Goal: Task Accomplishment & Management: Use online tool/utility

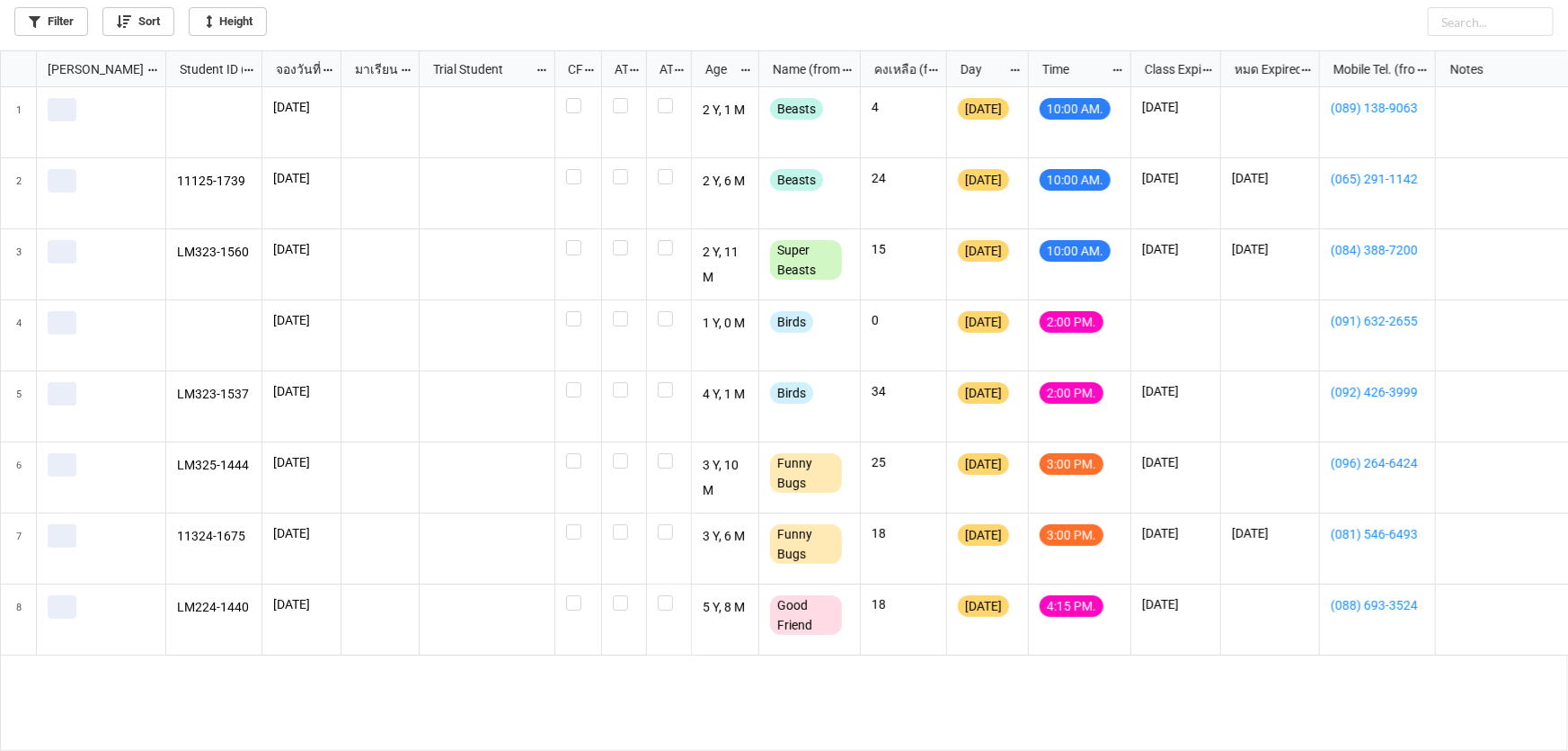
scroll to position [691, 1557]
click at [59, 20] on link "Filter" at bounding box center [51, 22] width 74 height 29
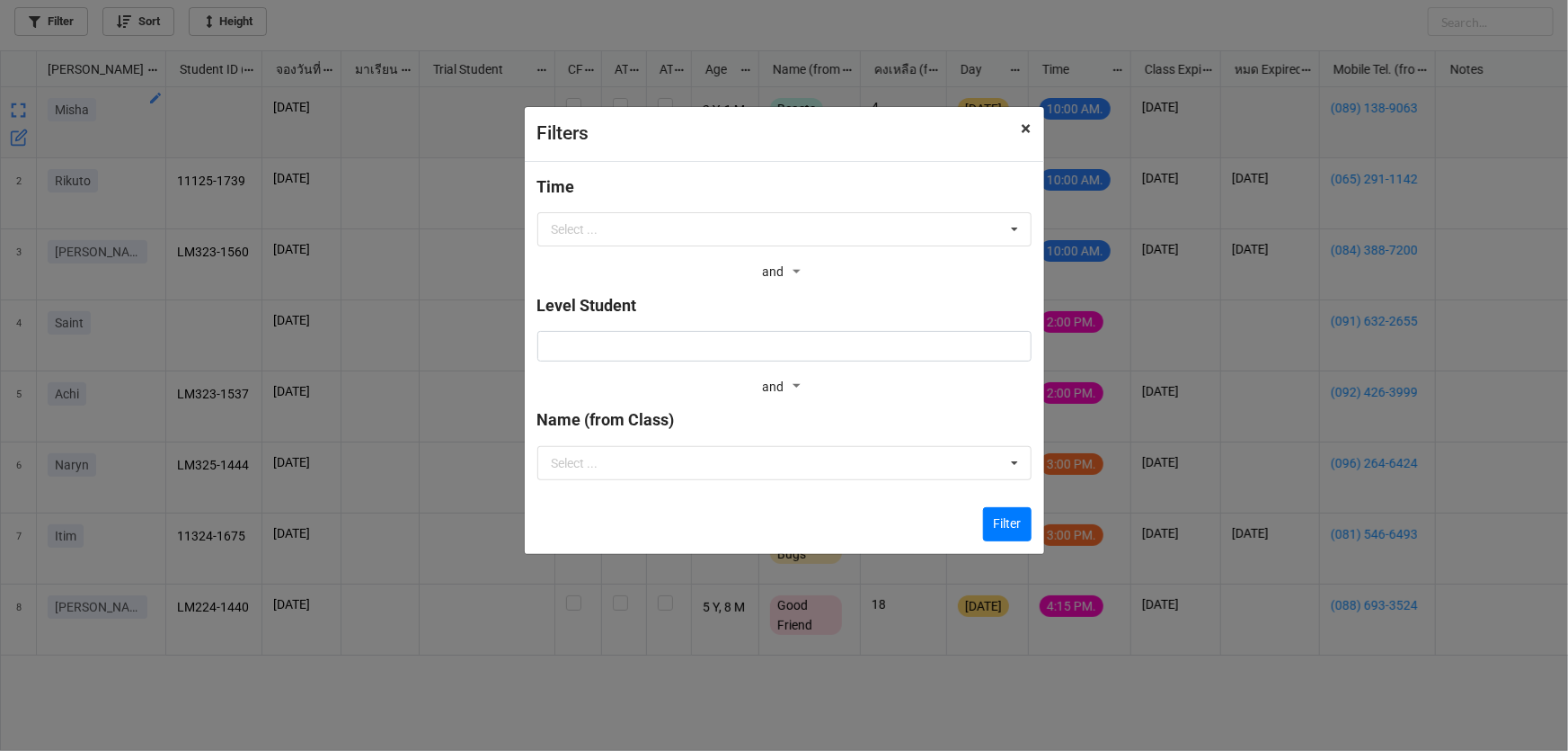
click at [1021, 135] on span "×" at bounding box center [1026, 129] width 10 height 22
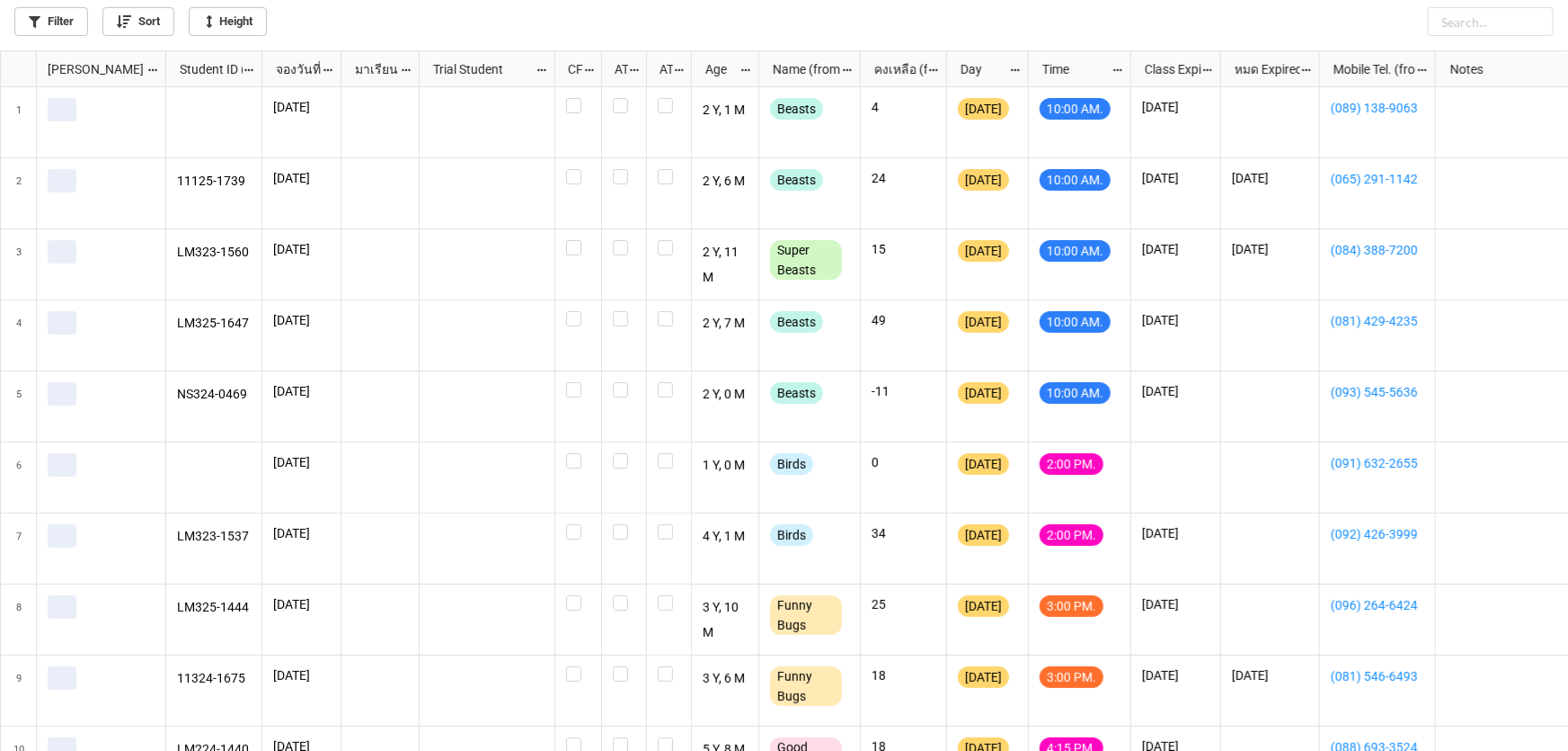
scroll to position [691, 1557]
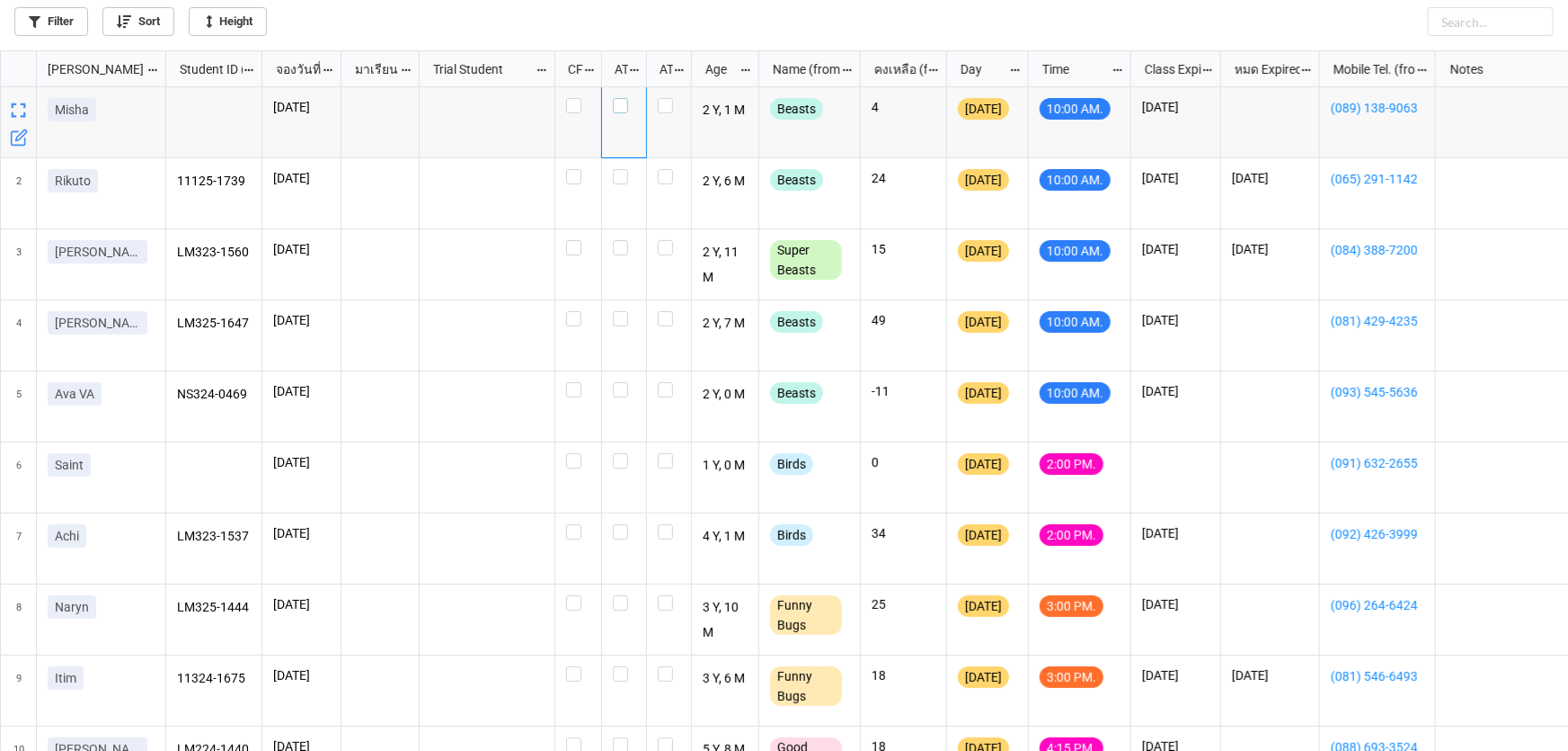
click at [620, 98] on label "grid" at bounding box center [624, 98] width 22 height 0
click at [619, 169] on label "grid" at bounding box center [624, 169] width 22 height 0
click at [617, 240] on label "grid" at bounding box center [624, 240] width 22 height 0
click at [611, 325] on div "grid" at bounding box center [625, 335] width 45 height 71
click at [613, 382] on label "grid" at bounding box center [624, 382] width 22 height 0
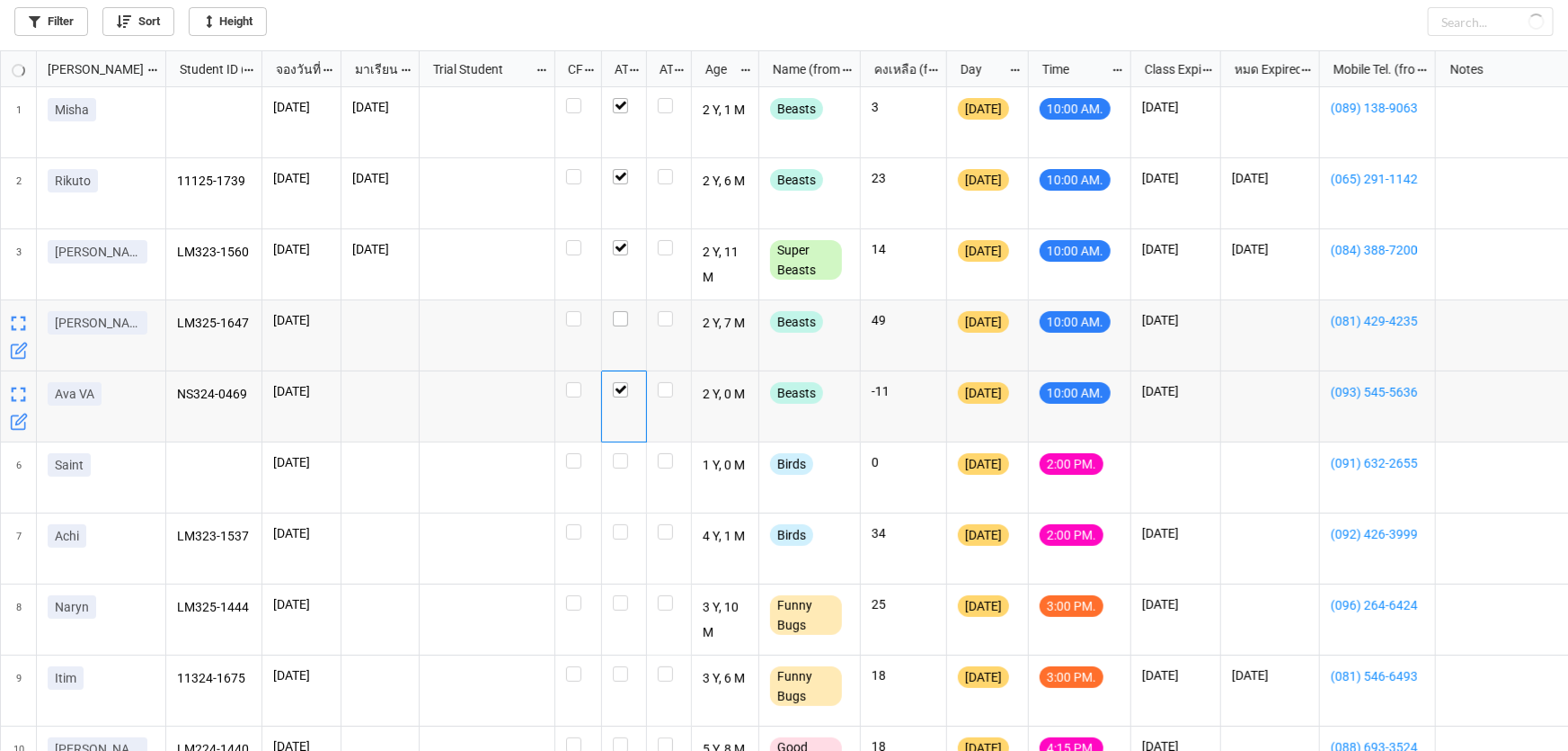
checkbox input "true"
click at [620, 311] on label "grid" at bounding box center [624, 311] width 22 height 0
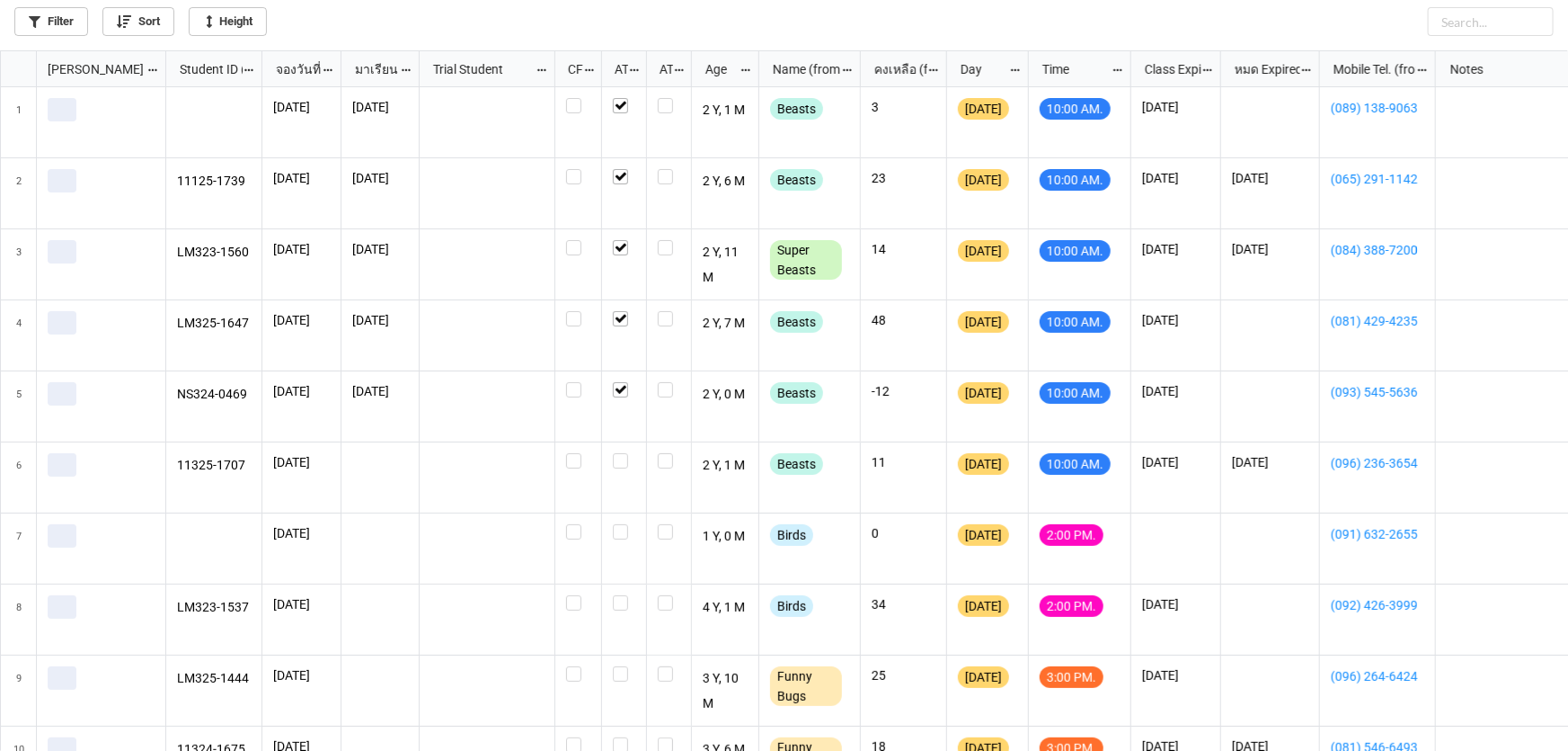
scroll to position [691, 1557]
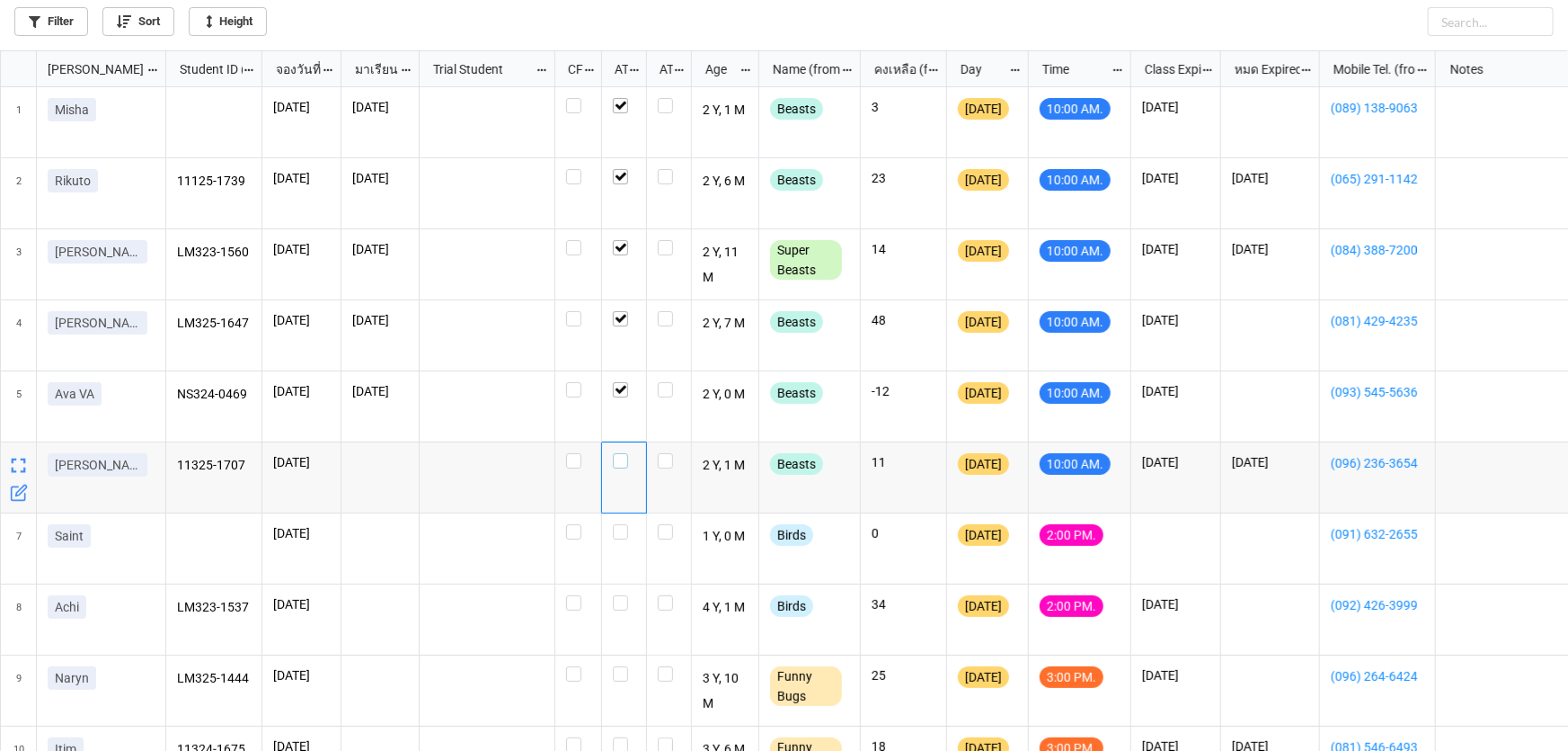
click at [619, 453] on label "grid" at bounding box center [624, 453] width 22 height 0
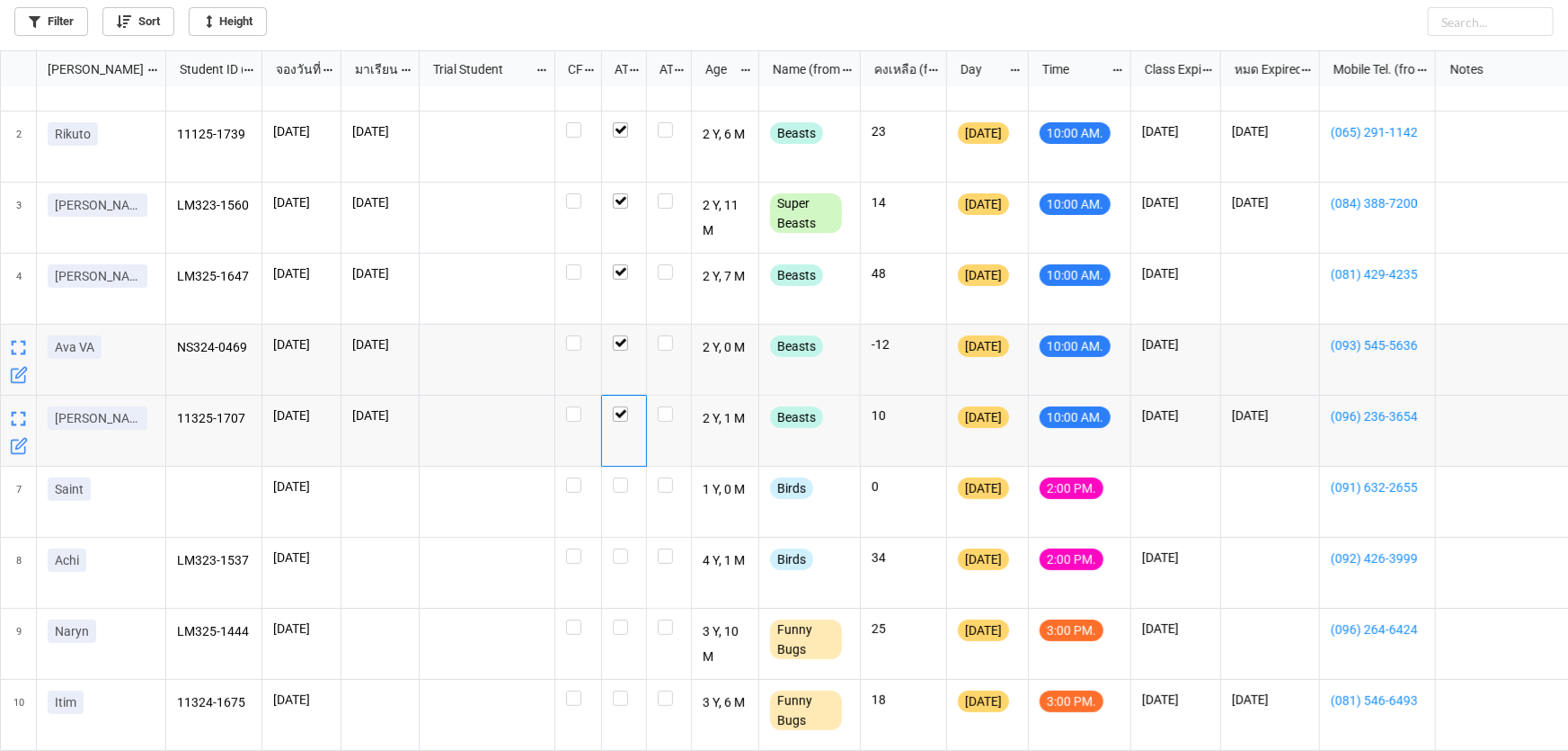
scroll to position [0, 0]
